Goal: Task Accomplishment & Management: Complete application form

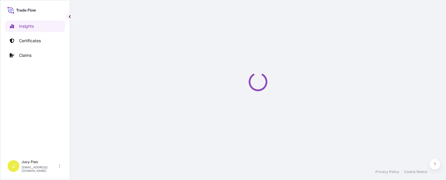
select select "2025"
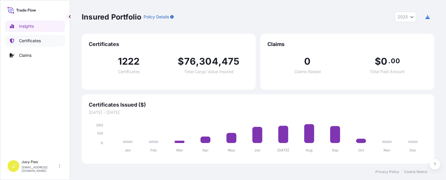
click at [29, 43] on p "Certificates" at bounding box center [30, 41] width 22 height 6
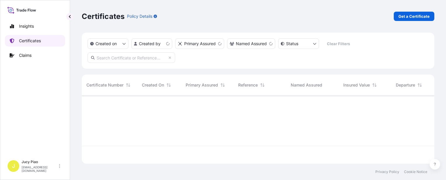
scroll to position [67, 348]
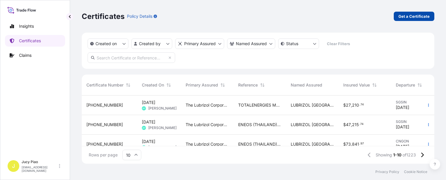
click at [406, 18] on p "Get a Certificate" at bounding box center [413, 16] width 31 height 6
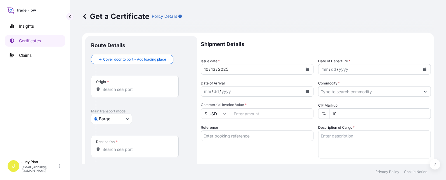
click at [127, 122] on body "Insights Certificates Claims J Jucy Piao [EMAIL_ADDRESS][DOMAIN_NAME] Get a Cer…" at bounding box center [223, 90] width 446 height 180
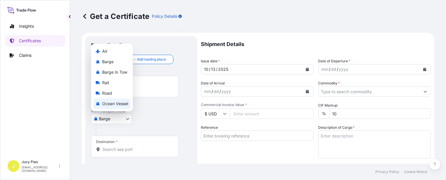
click at [119, 100] on div "Ocean Vessel" at bounding box center [111, 104] width 37 height 10
select select "Ocean Vessel"
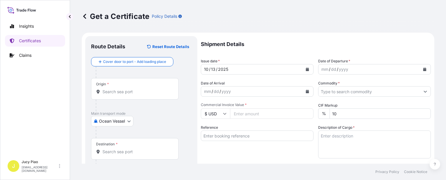
click at [117, 103] on div at bounding box center [137, 106] width 83 height 12
click at [229, 135] on input "Reference" at bounding box center [257, 136] width 113 height 10
paste input "6395995421"
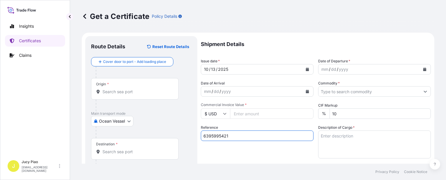
type input "6395995421"
click at [237, 151] on div "Reference 6395995421" at bounding box center [257, 142] width 113 height 34
click at [126, 89] on input "Origin *" at bounding box center [136, 92] width 69 height 6
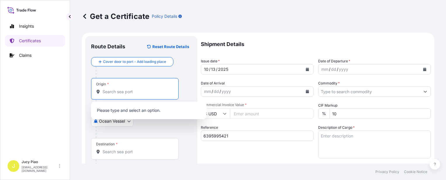
paste input "[GEOGRAPHIC_DATA]"
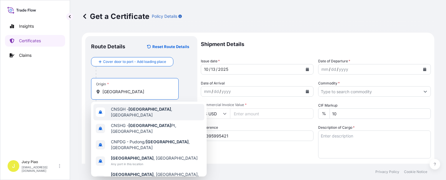
click at [127, 116] on div "CNSGH - [GEOGRAPHIC_DATA] , [GEOGRAPHIC_DATA]" at bounding box center [148, 112] width 111 height 16
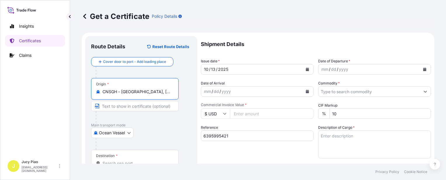
drag, startPoint x: 121, startPoint y: 92, endPoint x: 168, endPoint y: 94, distance: 47.0
click at [168, 94] on input "CNSGH - [GEOGRAPHIC_DATA], [GEOGRAPHIC_DATA]" at bounding box center [136, 92] width 69 height 6
type input "CNSGH - [GEOGRAPHIC_DATA], [GEOGRAPHIC_DATA]"
click at [136, 110] on input "Text to appear on certificate" at bounding box center [134, 106] width 87 height 10
paste input "[GEOGRAPHIC_DATA], [GEOGRAPHIC_DATA]"
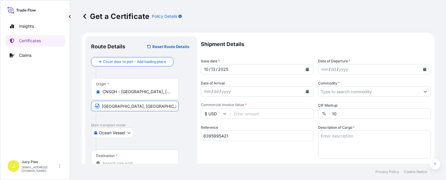
type input "[GEOGRAPHIC_DATA], [GEOGRAPHIC_DATA]"
click at [135, 158] on div "Destination *" at bounding box center [134, 161] width 87 height 22
click at [135, 161] on input "Destination *" at bounding box center [136, 164] width 69 height 6
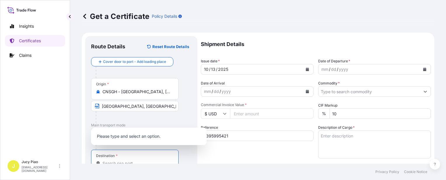
scroll to position [2, 0]
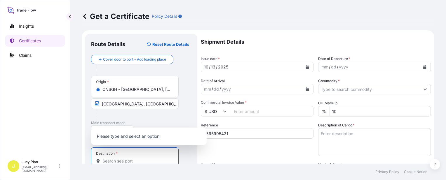
paste input "INCHEON"
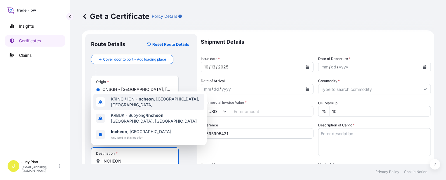
click at [142, 110] on div "KRINC / ICN - [GEOGRAPHIC_DATA] , [GEOGRAPHIC_DATA], [GEOGRAPHIC_DATA]" at bounding box center [148, 102] width 111 height 16
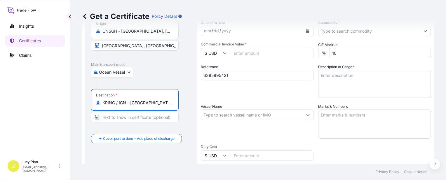
scroll to position [0, 1]
drag, startPoint x: 129, startPoint y: 104, endPoint x: 195, endPoint y: 102, distance: 66.5
click at [195, 102] on div "Route Details Reset Route Details Cover door to port - Add loading place Place …" at bounding box center [141, 123] width 112 height 294
type input "KRINC / ICN - [GEOGRAPHIC_DATA], [GEOGRAPHIC_DATA], [GEOGRAPHIC_DATA]"
click at [140, 106] on div "Destination * KRINC / ICN - [GEOGRAPHIC_DATA], [GEOGRAPHIC_DATA], [GEOGRAPHIC_D…" at bounding box center [134, 100] width 87 height 22
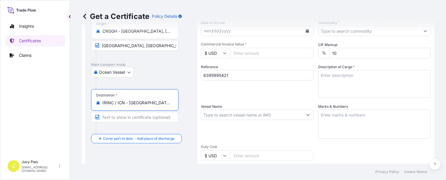
click at [140, 106] on input "KRINC / ICN - [GEOGRAPHIC_DATA], [GEOGRAPHIC_DATA], [GEOGRAPHIC_DATA]" at bounding box center [136, 103] width 69 height 6
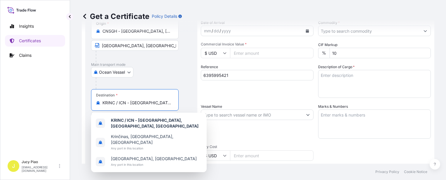
click at [186, 77] on div "Ocean Vessel Air Barge Barge in Tow Rail Road [GEOGRAPHIC_DATA]" at bounding box center [141, 72] width 100 height 10
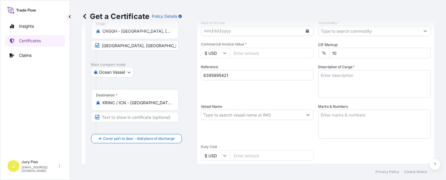
click at [123, 118] on input "Text to appear on certificate" at bounding box center [134, 117] width 87 height 10
paste input "[GEOGRAPHIC_DATA], [GEOGRAPHIC_DATA], [GEOGRAPHIC_DATA]"
type input "[GEOGRAPHIC_DATA], [GEOGRAPHIC_DATA], [GEOGRAPHIC_DATA]"
click at [184, 117] on div "Destination * KRINC / ICN - [GEOGRAPHIC_DATA], [GEOGRAPHIC_DATA], [GEOGRAPHIC_D…" at bounding box center [141, 111] width 100 height 45
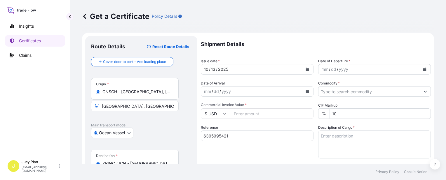
click at [213, 69] on div "13" at bounding box center [213, 69] width 6 height 7
click at [212, 69] on div "13" at bounding box center [213, 69] width 6 height 7
click at [324, 67] on div "mm" at bounding box center [324, 69] width 8 height 7
click at [329, 93] on input "Commodity *" at bounding box center [368, 91] width 101 height 10
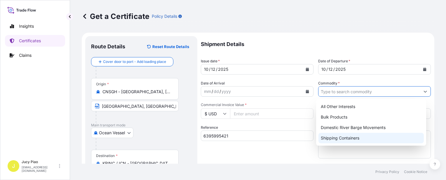
click at [332, 142] on div "Shipping Containers" at bounding box center [370, 138] width 105 height 10
type input "Shipping Containers"
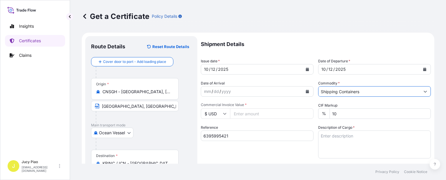
click at [380, 145] on textarea "Description of Cargo *" at bounding box center [374, 145] width 113 height 28
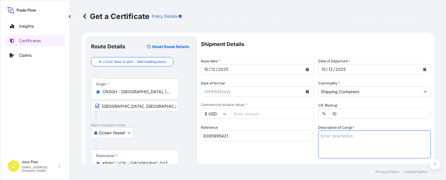
paste textarea "CARBOPOL(R) AQUA SF-1 POLYMER,"
paste textarea "55G PL OH D 20 PALLETS (80 DRUMS)"
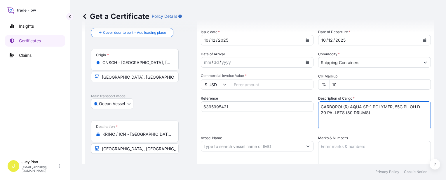
type textarea "CARBOPOL(R) AQUA SF-1 POLYMER, 55G PL OH D 20 PALLETS (80 DRUMS)"
paste textarea "PO# 4503928112"
click at [347, 149] on textarea "Marks & Numbers" at bounding box center [374, 155] width 113 height 29
type textarea "PO# 4503928112"
click at [227, 146] on input "Vessel Name" at bounding box center [251, 146] width 101 height 10
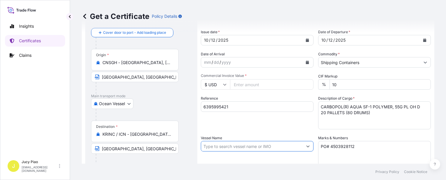
paste input "PO# 4503928112"
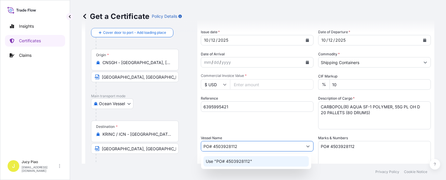
click at [229, 158] on div "Use "PO# 4503928112"" at bounding box center [255, 161] width 105 height 10
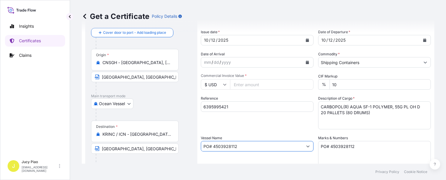
drag, startPoint x: 249, startPoint y: 148, endPoint x: 128, endPoint y: 141, distance: 120.6
click at [128, 141] on form "Route Details Reset Route Details Cover door to port - Add loading place Place …" at bounding box center [258, 153] width 352 height 301
paste input "ISARA BHUM"
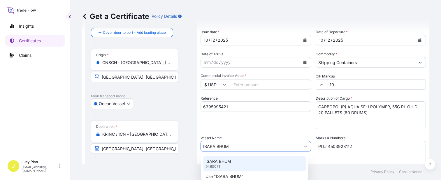
click at [225, 162] on p "ISARA BHUM" at bounding box center [219, 162] width 26 height 6
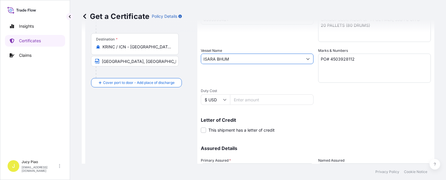
scroll to position [146, 0]
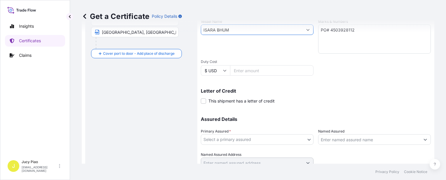
type input "ISARA BHUM"
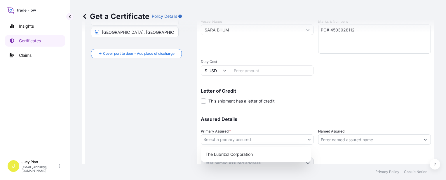
click at [266, 138] on body "2 options available. Insights Certificates Claims J Jucy Piao [EMAIL_ADDRESS][D…" at bounding box center [223, 90] width 446 height 180
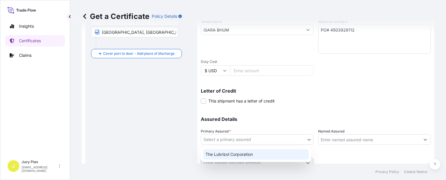
click at [246, 153] on div "The Lubrizol Corporation" at bounding box center [256, 154] width 106 height 10
select select "31566"
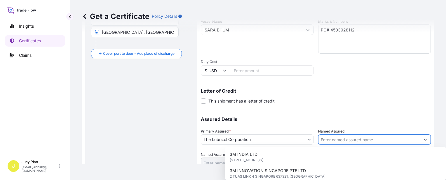
click at [338, 137] on input "Named Assured" at bounding box center [368, 139] width 101 height 10
paste input "LUBRIZOL KOREA"
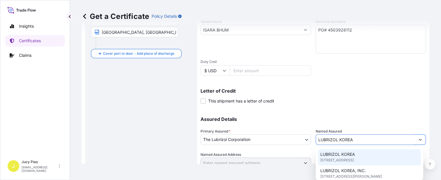
click at [334, 157] on span "LUBRIZOL KOREA" at bounding box center [337, 155] width 35 height 6
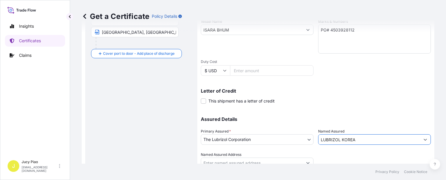
type input "LUBRIZOL KOREA"
click at [297, 110] on div "Assured Details Primary Assured * The Lubrizol Corporation The Lubrizol Corpora…" at bounding box center [316, 139] width 230 height 58
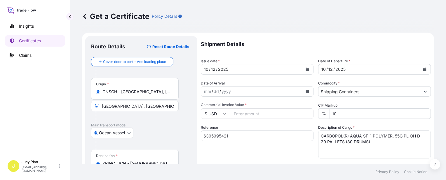
click at [253, 115] on input "Commercial Invoice Value *" at bounding box center [271, 113] width 83 height 10
type input "17383.12"
click at [288, 155] on div "Reference 6395995421" at bounding box center [257, 142] width 113 height 34
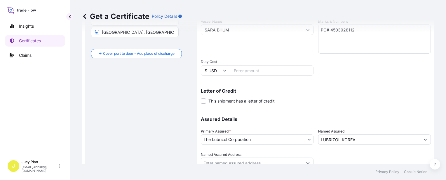
scroll to position [169, 0]
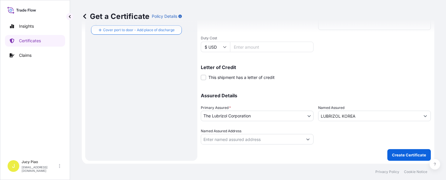
click at [356, 149] on div "Shipment Details Issue date * [DATE] Date of Departure * [DATE] Date of Arrival…" at bounding box center [316, 14] width 230 height 294
click at [395, 155] on p "Create Certificate" at bounding box center [409, 155] width 34 height 6
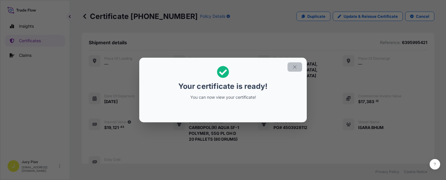
click at [295, 69] on icon "button" at bounding box center [294, 66] width 5 height 5
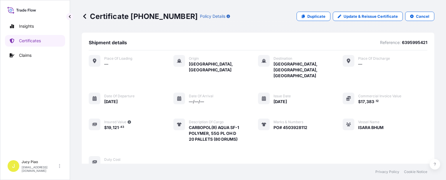
click at [320, 79] on div "Place of Loading — Origin [GEOGRAPHIC_DATA], [GEOGRAPHIC_DATA] Destination [GEO…" at bounding box center [258, 111] width 338 height 113
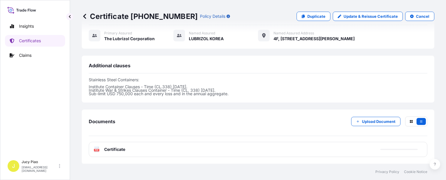
scroll to position [198, 0]
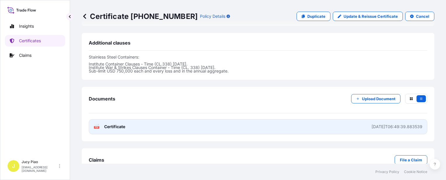
click at [248, 119] on link "PDF Certificate [DATE]T06:49:39.883539" at bounding box center [258, 126] width 338 height 15
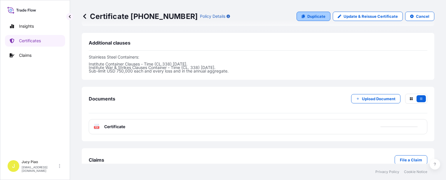
click at [316, 17] on p "Duplicate" at bounding box center [316, 16] width 18 height 6
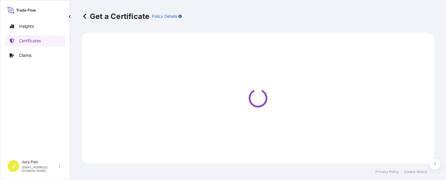
select select "Ocean Vessel"
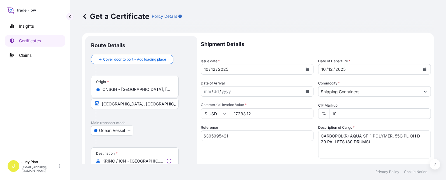
select select "31566"
click at [240, 139] on input "6395995421" at bounding box center [257, 136] width 113 height 10
drag, startPoint x: 161, startPoint y: 131, endPoint x: 167, endPoint y: 132, distance: 5.9
click at [152, 129] on form "Route Details Cover door to port - Add loading place Place of loading Road / [G…" at bounding box center [258, 183] width 352 height 301
paste input "826"
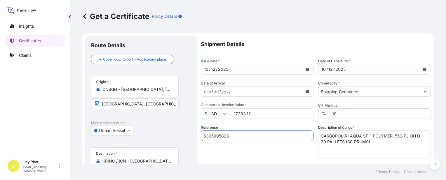
type input "6395995826"
click at [226, 147] on div "Reference 6395995826" at bounding box center [257, 142] width 113 height 34
click at [375, 149] on textarea "CARBOPOL(R) AQUA SF-1 POLYMER, 55G PL OH D 20 PALLETS (80 DRUMS)" at bounding box center [374, 145] width 113 height 28
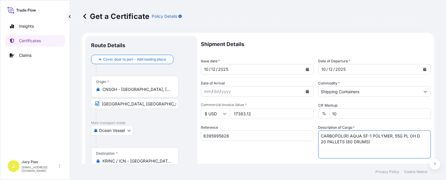
drag, startPoint x: 373, startPoint y: 144, endPoint x: 228, endPoint y: 110, distance: 148.9
click at [236, 115] on div "Shipment Details Issue date * [DATE] Date of Departure * [DATE] Date of Arrival…" at bounding box center [316, 175] width 230 height 278
paste textarea "THERMOPLASTIC POLYURETHANE"
paste textarea "18 PALLETS (720 BAGS)"
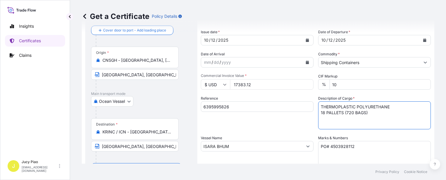
type textarea "THERMOPLASTIC POLYURETHANE 18 PALLETS (720 BAGS)"
click at [362, 147] on textarea "PO# 4503928112" at bounding box center [374, 155] width 113 height 29
drag, startPoint x: 344, startPoint y: 149, endPoint x: 191, endPoint y: 137, distance: 152.7
click at [196, 138] on form "Route Details Cover door to port - Add loading place Place of loading Road / [G…" at bounding box center [258, 153] width 352 height 301
paste textarea "573"
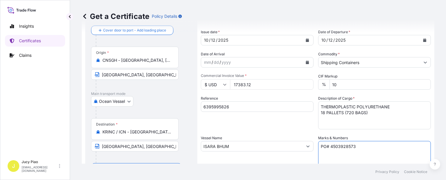
type textarea "PO# 4503928573"
drag, startPoint x: 256, startPoint y: 86, endPoint x: 156, endPoint y: 80, distance: 99.9
click at [163, 81] on form "Route Details Cover door to port - Add loading place Place of loading Road / [G…" at bounding box center [258, 153] width 352 height 301
type input "54951.6"
click at [279, 128] on div "Reference 6395995826" at bounding box center [257, 113] width 113 height 34
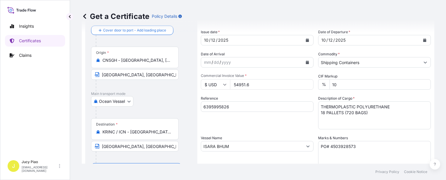
scroll to position [169, 0]
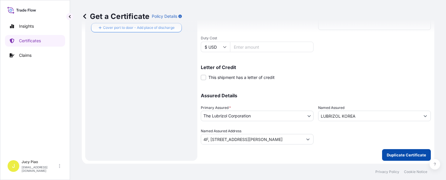
click at [400, 155] on p "Duplicate Certificate" at bounding box center [405, 155] width 39 height 6
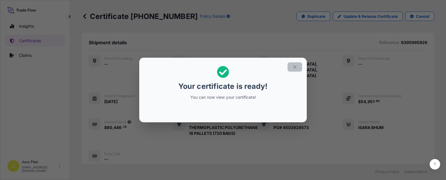
click at [297, 68] on button "button" at bounding box center [294, 66] width 15 height 9
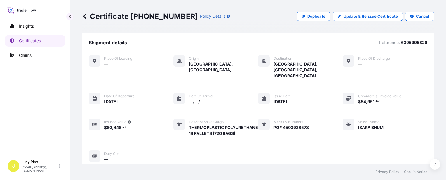
click at [406, 43] on p "6395995826" at bounding box center [414, 43] width 26 height 6
copy p "6395995826"
click at [302, 125] on span "PO# 4503928573" at bounding box center [290, 128] width 35 height 6
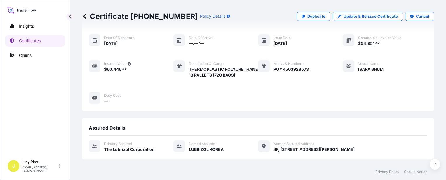
scroll to position [198, 0]
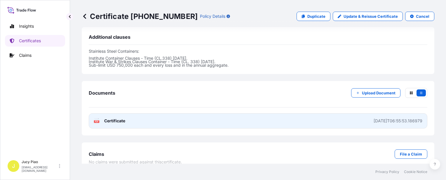
click at [322, 116] on link "PDF Certificate [DATE]T06:55:53.186979" at bounding box center [258, 120] width 338 height 15
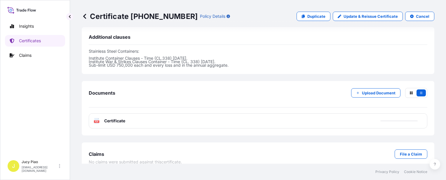
click at [307, 19] on p "Duplicate" at bounding box center [316, 16] width 18 height 6
select select "Ocean Vessel"
select select "31566"
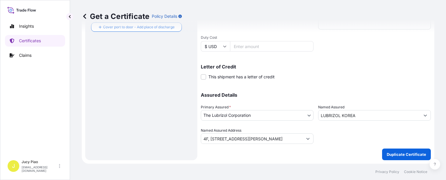
scroll to position [169, 0]
click at [369, 93] on p "Assured Details" at bounding box center [316, 95] width 230 height 5
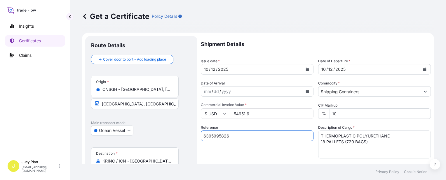
click at [238, 137] on input "6395995826" at bounding box center [257, 136] width 113 height 10
drag, startPoint x: 187, startPoint y: 134, endPoint x: 194, endPoint y: 140, distance: 9.0
click at [128, 130] on form "Route Details Cover door to port - Add loading place Place of loading Road / [G…" at bounding box center [258, 183] width 352 height 301
paste input "CSHSE0434404"
type input "CSHSE0434404"
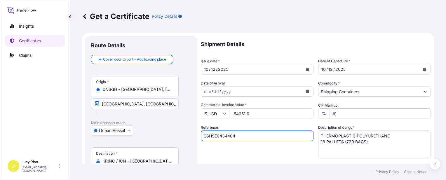
click at [252, 151] on div "Reference CSHSE0434404" at bounding box center [257, 142] width 113 height 34
click at [385, 146] on textarea "THERMOPLASTIC POLYURETHANE 18 PALLETS (720 BAGS)" at bounding box center [374, 145] width 113 height 28
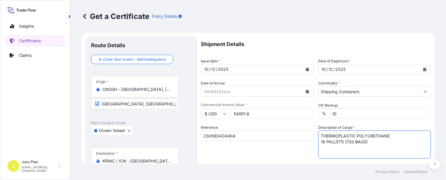
click at [267, 119] on div "Shipment Details Issue date * [DATE] Date of Departure * [DATE] Date of Arrival…" at bounding box center [316, 175] width 230 height 278
paste textarea "PEARLTHANE(TM) 16H95S, PE FOIL BAG"
paste textarea "ESTANE(R) BCX HS92, PE FOIL BAG 1 PALLET (25 BAGS)"
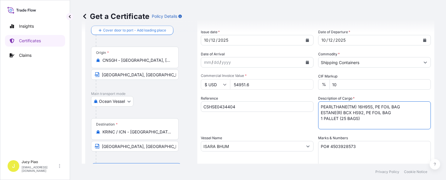
type textarea "PEARLTHANE(TM) 16H95S, PE FOIL BAG ESTANE(R) BCX HS92, PE FOIL BAG 1 PALLET (25…"
click at [274, 145] on div "Shipment Details Issue date * [DATE] Date of Departure * [DATE] Date of Arrival…" at bounding box center [316, 146] width 230 height 278
paste textarea "4503929445"
paste textarea "& 4503931435"
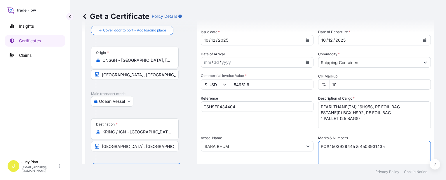
scroll to position [0, 0]
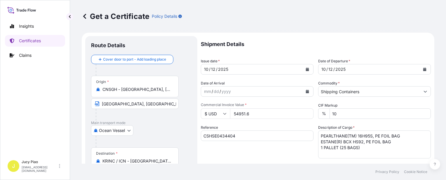
type textarea "PO#4503929445 & 4503931435"
click at [254, 113] on input "54951.6" at bounding box center [271, 113] width 83 height 10
drag, startPoint x: 257, startPoint y: 115, endPoint x: 165, endPoint y: 102, distance: 92.8
click at [165, 102] on form "Route Details Cover door to port - Add loading place Place of loading Road / [G…" at bounding box center [258, 183] width 352 height 301
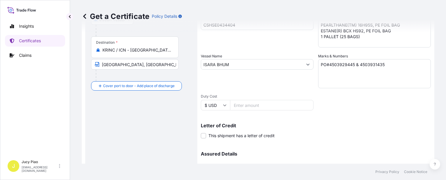
scroll to position [169, 0]
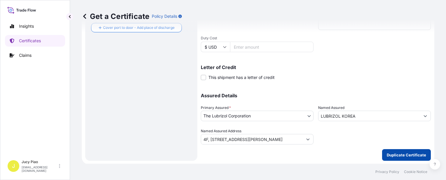
type input "3570.08"
click at [391, 159] on button "Duplicate Certificate" at bounding box center [406, 155] width 49 height 12
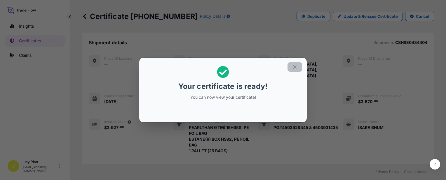
click at [297, 67] on button "button" at bounding box center [294, 66] width 15 height 9
click at [295, 68] on icon "button" at bounding box center [294, 66] width 5 height 5
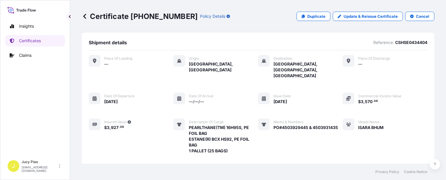
click at [325, 93] on div "Place of Loading — Origin [GEOGRAPHIC_DATA], [GEOGRAPHIC_DATA] Destination [GEO…" at bounding box center [258, 117] width 338 height 125
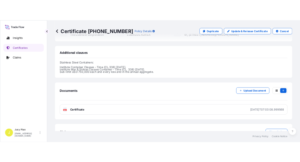
scroll to position [209, 0]
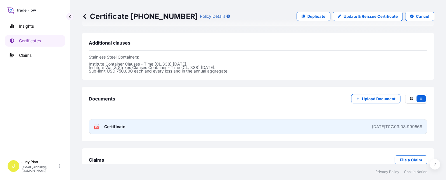
click at [301, 119] on link "PDF Certificate [DATE]T07:03:08.999568" at bounding box center [258, 126] width 338 height 15
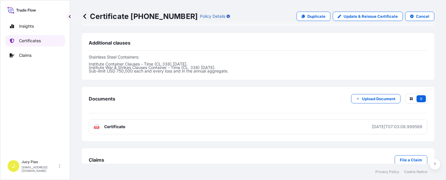
click at [37, 41] on p "Certificates" at bounding box center [30, 41] width 22 height 6
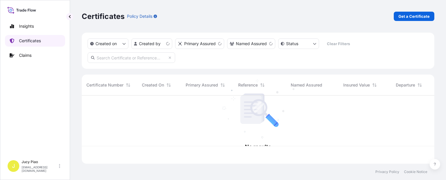
scroll to position [67, 348]
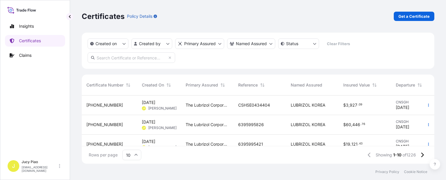
click at [122, 58] on input "text" at bounding box center [130, 57] width 87 height 10
paste input "POLYMER DIRECT PTY LTD"
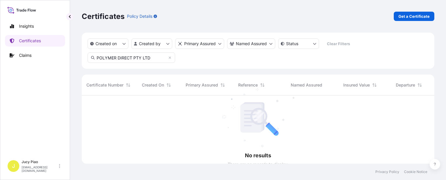
scroll to position [85, 348]
drag, startPoint x: 118, startPoint y: 58, endPoint x: 161, endPoint y: 57, distance: 43.5
click at [161, 57] on input "POLYMER DIRECT PTY LTD" at bounding box center [130, 57] width 87 height 10
type input "POLYMER"
click at [169, 57] on icon at bounding box center [169, 57] width 3 height 3
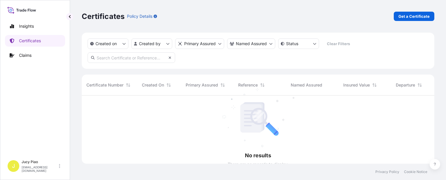
scroll to position [5, 5]
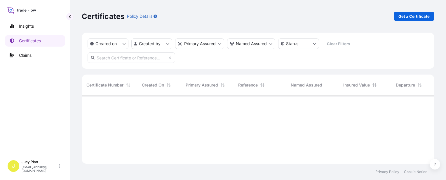
click at [192, 59] on div "Created on Created by Primary Assured Named Assured Status Clear Filters" at bounding box center [258, 51] width 352 height 36
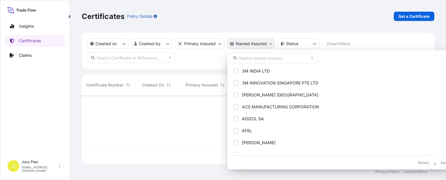
click at [256, 43] on html "Insights Certificates Claims J [PERSON_NAME] [EMAIL_ADDRESS][PERSON_NAME][DOMAI…" at bounding box center [223, 90] width 446 height 180
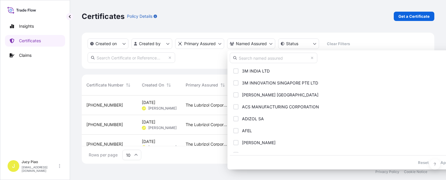
click at [269, 62] on input "text" at bounding box center [272, 58] width 87 height 10
paste input "POLYMER DIRECT PTY LTD"
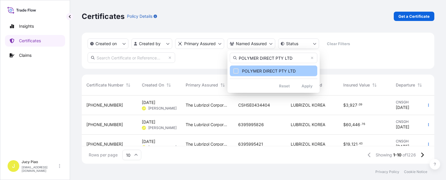
type input "POLYMER DIRECT PTY LTD"
click at [239, 70] on button "POLYMER DIRECT PTY LTD" at bounding box center [272, 71] width 87 height 11
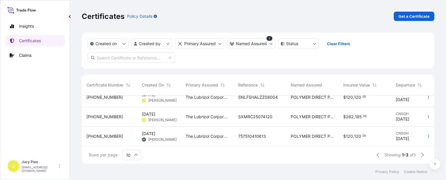
scroll to position [0, 0]
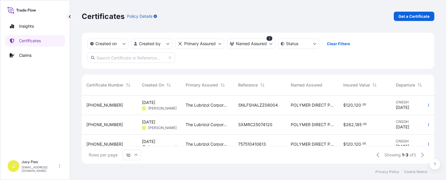
click at [258, 106] on span "SNLFSHALZZ08004" at bounding box center [258, 105] width 40 height 6
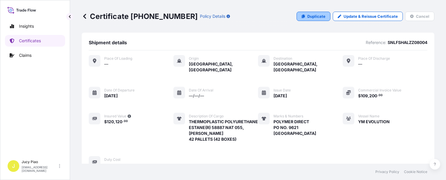
click at [305, 16] on link "Duplicate" at bounding box center [313, 16] width 34 height 9
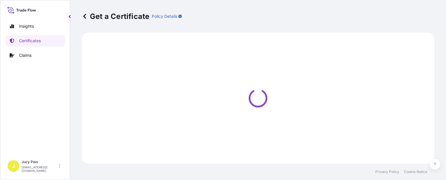
select select "Ocean Vessel"
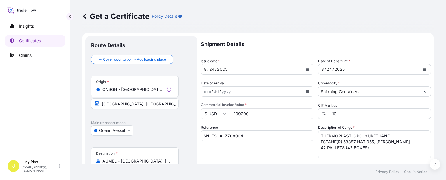
select select "31566"
click at [248, 136] on input "SNLFSHALZZ08004" at bounding box center [257, 136] width 113 height 10
drag, startPoint x: 252, startPoint y: 136, endPoint x: 135, endPoint y: 120, distance: 118.1
click at [135, 120] on form "Route Details Cover door to port - Add loading place Place of loading Road / [G…" at bounding box center [258, 183] width 352 height 301
paste input "757510681075"
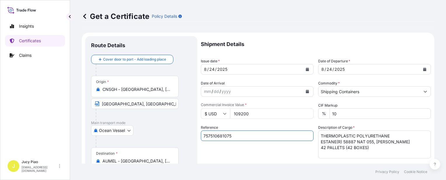
type input "757510681075"
click at [243, 150] on div "Reference 757510681075" at bounding box center [257, 142] width 113 height 34
click at [205, 69] on div "8" at bounding box center [205, 69] width 4 height 7
click at [320, 70] on div "8" at bounding box center [322, 69] width 4 height 7
click at [367, 150] on textarea "THERMOPLASTIC POLYURETHANE ESTANE(R) 58887 NAT 055, [PERSON_NAME] 42 PALLETS (4…" at bounding box center [374, 145] width 113 height 28
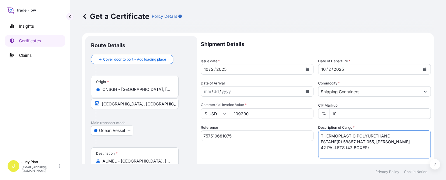
drag, startPoint x: 377, startPoint y: 150, endPoint x: 274, endPoint y: 111, distance: 110.5
click at [274, 112] on div "Shipment Details Issue date * [DATE] Date of Departure * [DATE] Date of Arrival…" at bounding box center [316, 175] width 230 height 278
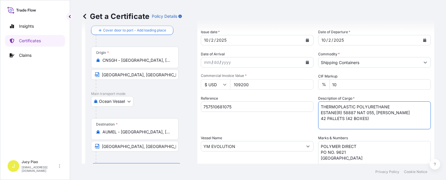
click at [359, 160] on textarea "POLYMER DIRECT PO NO. 9621 [GEOGRAPHIC_DATA]" at bounding box center [374, 155] width 113 height 29
click at [345, 158] on textarea "POLYMER DIRECT PO NO. 9621 [GEOGRAPHIC_DATA]" at bounding box center [374, 155] width 113 height 29
drag, startPoint x: 349, startPoint y: 160, endPoint x: 242, endPoint y: 125, distance: 112.0
click at [242, 126] on div "Shipment Details Issue date * [DATE] Date of Departure * [DATE] Date of Arrival…" at bounding box center [316, 146] width 230 height 278
paste textarea "712"
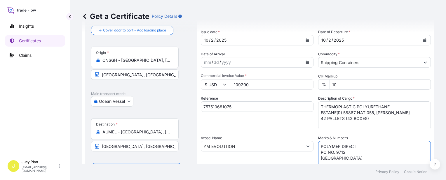
type textarea "POLYMER DIRECT PO NO. 9712 [GEOGRAPHIC_DATA]"
click at [238, 146] on input "YM EVOLUTION" at bounding box center [251, 146] width 101 height 10
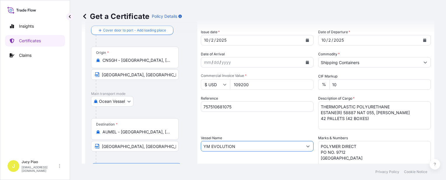
drag, startPoint x: 177, startPoint y: 140, endPoint x: 139, endPoint y: 130, distance: 39.9
click at [137, 131] on form "Route Details Cover door to port - Add loading place Place of loading Road / [G…" at bounding box center [258, 153] width 352 height 301
paste input "TS [GEOGRAPHIC_DATA]"
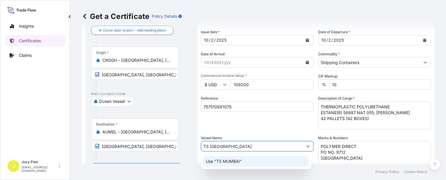
click at [224, 162] on p "Use "TS MUMBAI"" at bounding box center [224, 162] width 36 height 6
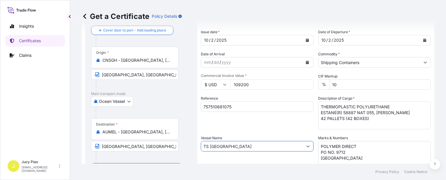
type input "TS [GEOGRAPHIC_DATA]"
click at [290, 128] on div "Reference 757510681075" at bounding box center [257, 113] width 113 height 34
click at [277, 126] on div "Reference 757510681075" at bounding box center [257, 113] width 113 height 34
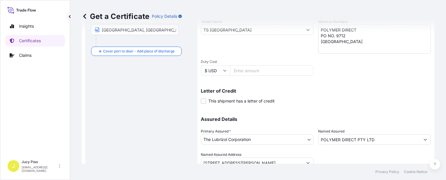
scroll to position [169, 0]
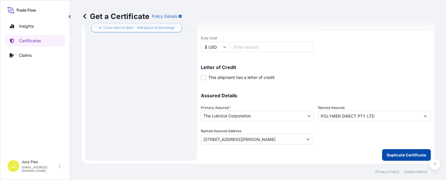
click at [390, 155] on p "Duplicate Certificate" at bounding box center [405, 155] width 39 height 6
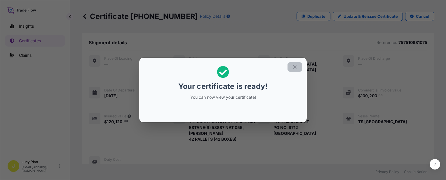
click at [295, 68] on icon "button" at bounding box center [294, 66] width 5 height 5
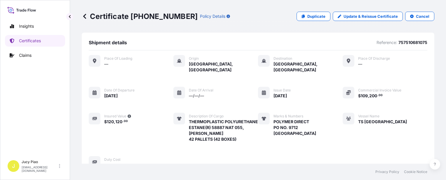
click at [339, 104] on div "Place of Loading — Origin [GEOGRAPHIC_DATA], [GEOGRAPHIC_DATA] Destination [GEO…" at bounding box center [258, 111] width 338 height 113
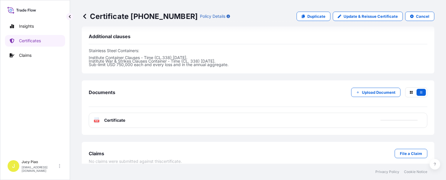
scroll to position [209, 0]
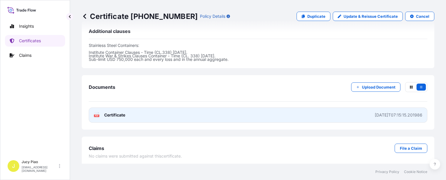
click at [316, 114] on link "PDF Certificate [DATE]T07:15:15.201986" at bounding box center [258, 115] width 338 height 15
